Goal: Check status

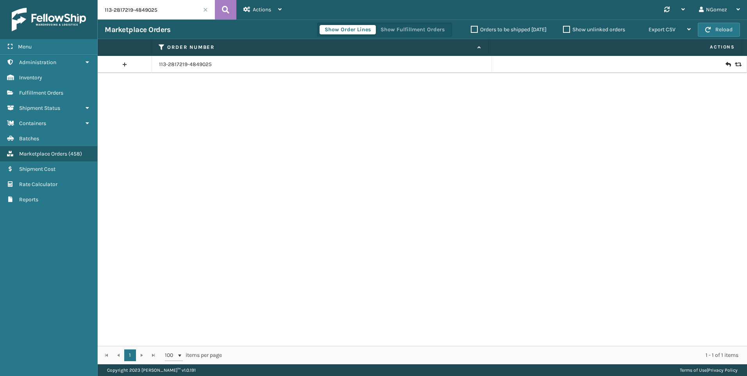
click at [63, 95] on span "Fulfillment Orders" at bounding box center [41, 93] width 44 height 7
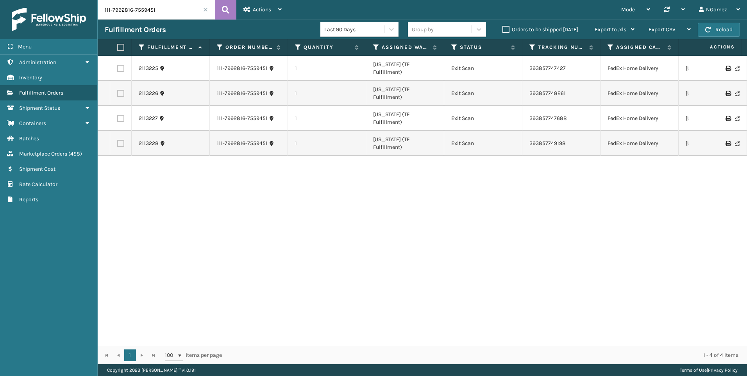
click at [140, 9] on input "111-7992816-7559451" at bounding box center [156, 10] width 117 height 20
paste input "3-3619612-2785050"
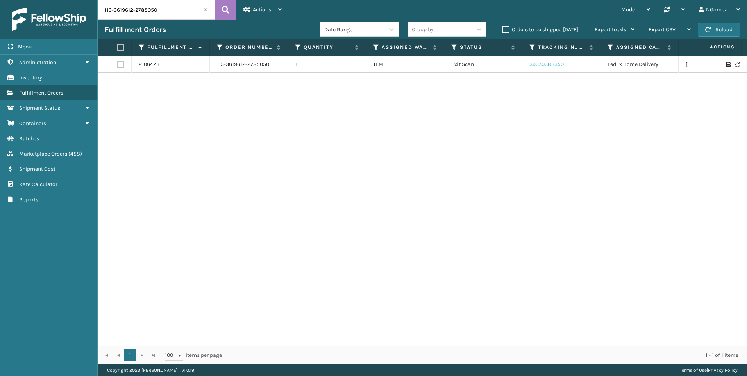
click at [554, 65] on link "393703833501" at bounding box center [548, 64] width 36 height 7
click at [115, 9] on input "113-3619612-2785050" at bounding box center [156, 10] width 117 height 20
paste input "4-9266181-4943469"
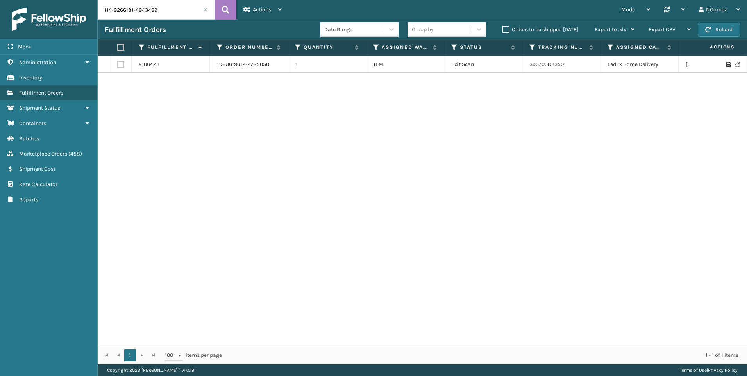
type input "114-9266181-4943469"
click at [542, 62] on link "393861049905" at bounding box center [548, 64] width 37 height 7
